Goal: Navigation & Orientation: Find specific page/section

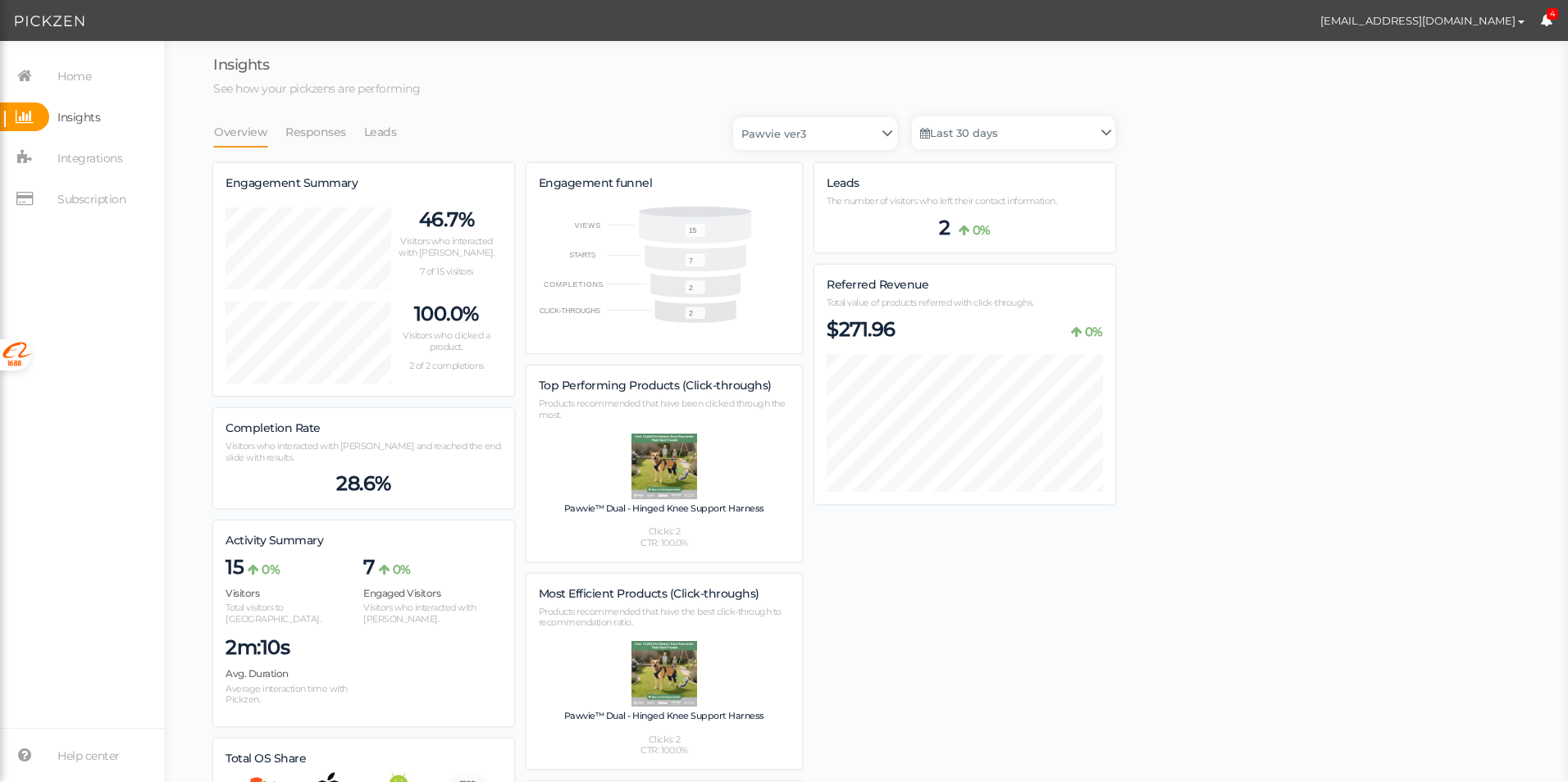
scroll to position [1016, 902]
click at [386, 128] on link "Leads" at bounding box center [380, 132] width 35 height 31
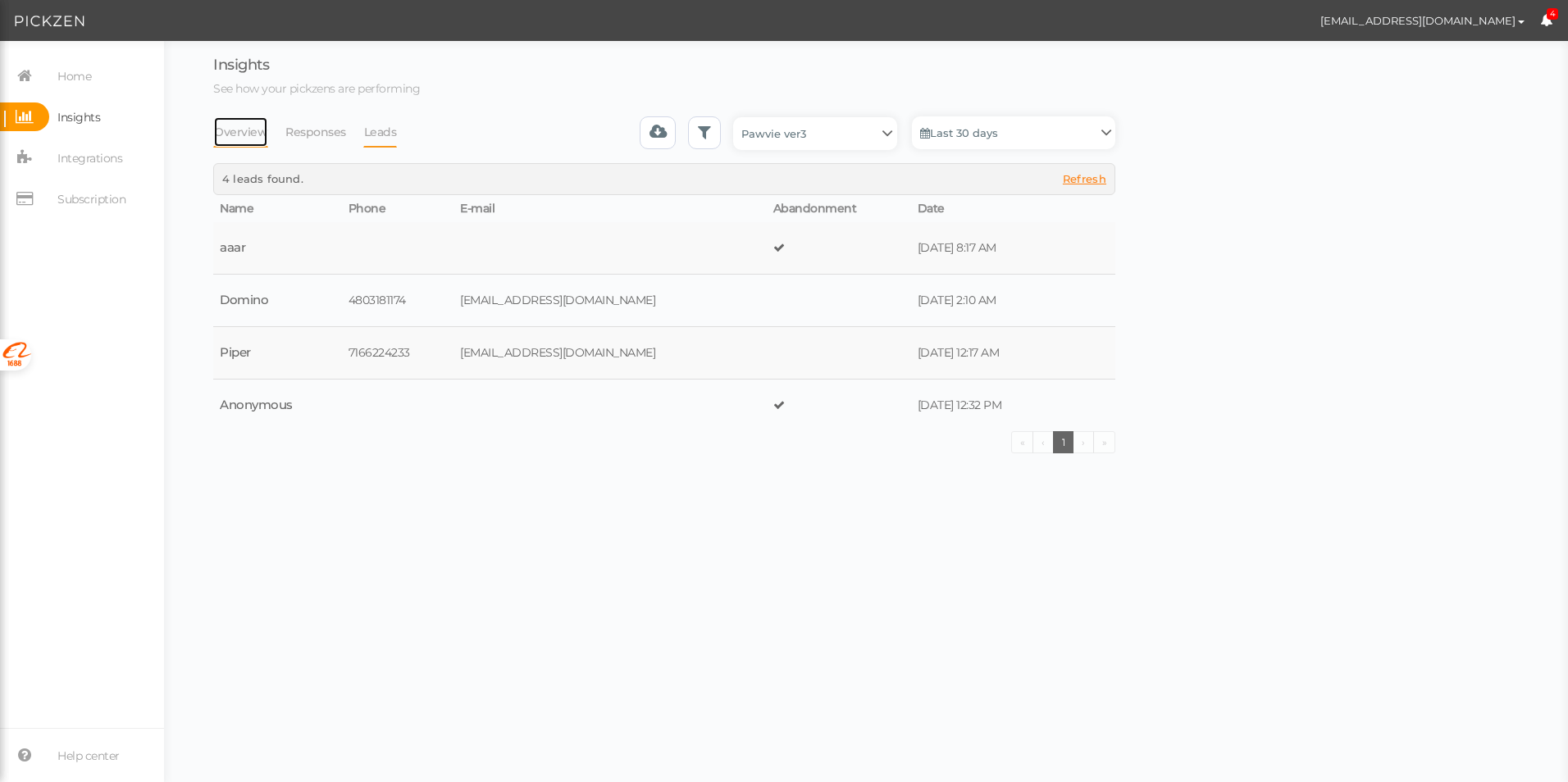
click at [257, 131] on link "Overview" at bounding box center [240, 132] width 55 height 31
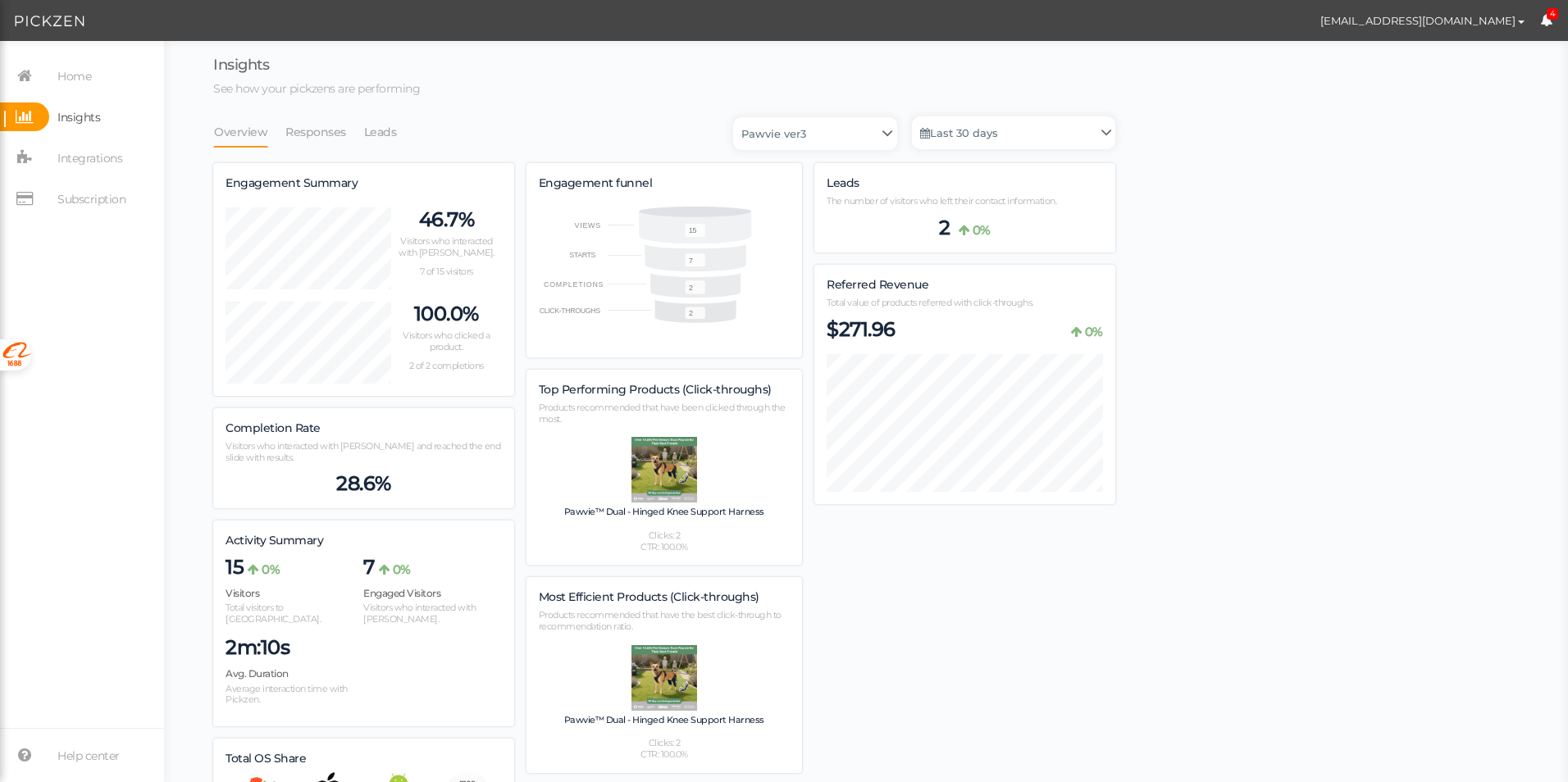
scroll to position [1020, 902]
click at [75, 73] on span "Home" at bounding box center [74, 76] width 34 height 26
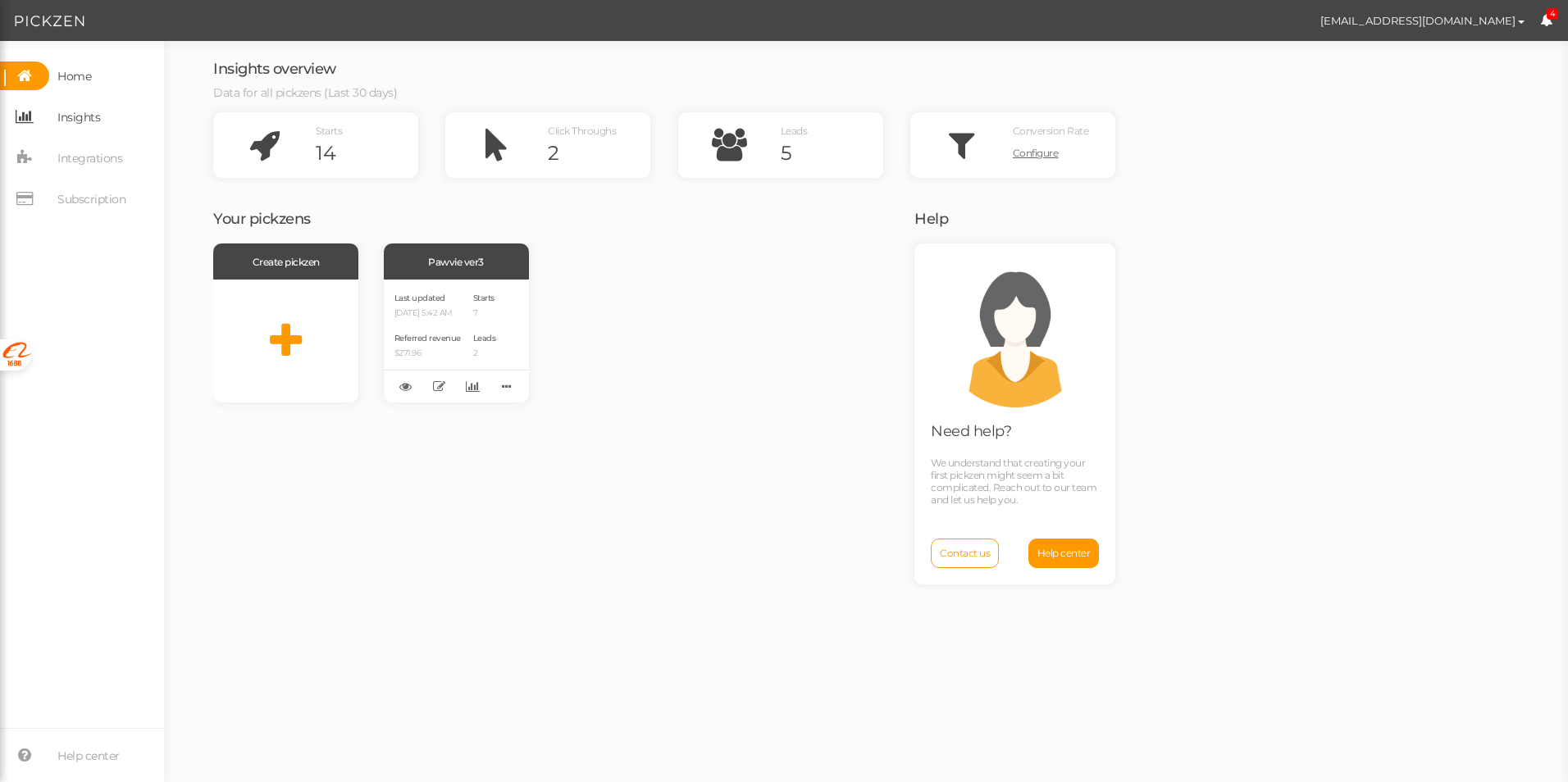
click at [76, 108] on span "Insights" at bounding box center [78, 117] width 43 height 26
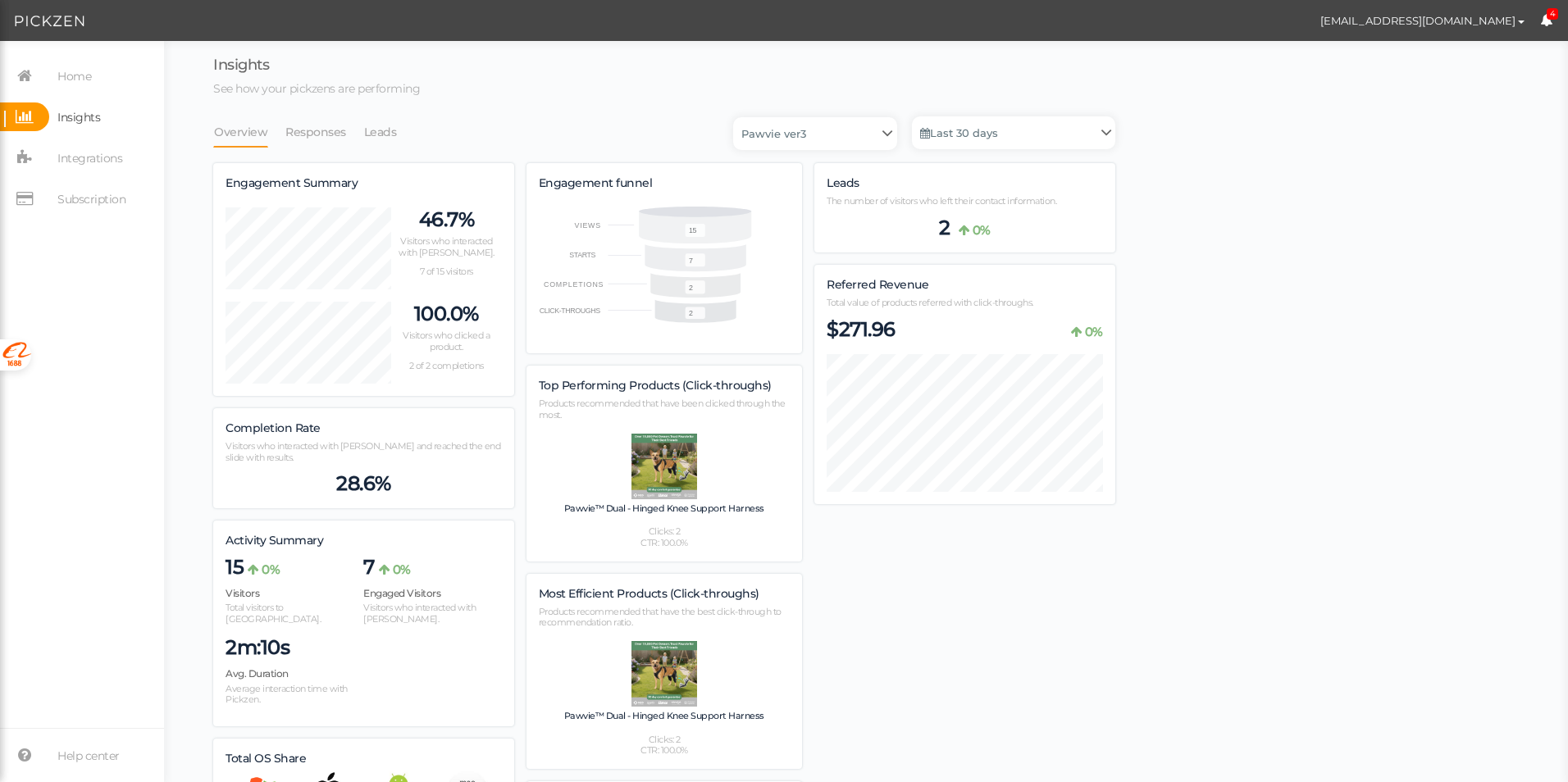
scroll to position [1016, 902]
